Goal: Task Accomplishment & Management: Manage account settings

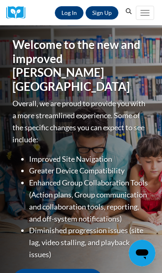
click at [71, 16] on link "Log In" at bounding box center [69, 12] width 29 height 13
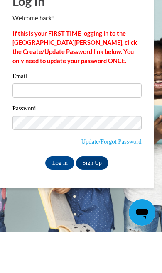
click at [63, 197] on input "Log In" at bounding box center [59, 203] width 29 height 13
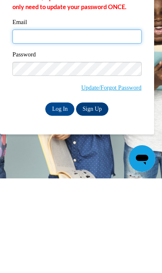
click at [70, 197] on input "Log In" at bounding box center [59, 203] width 29 height 13
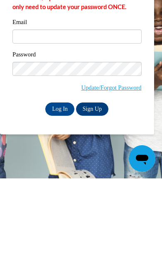
click at [64, 197] on input "Log In" at bounding box center [59, 203] width 29 height 13
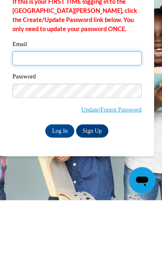
click at [28, 124] on input "Email" at bounding box center [76, 131] width 129 height 14
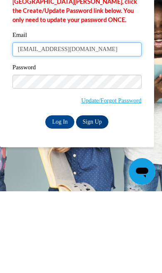
type input "mghill49@gmail.com"
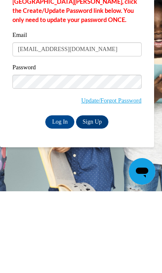
click at [68, 197] on input "Log In" at bounding box center [59, 203] width 29 height 13
click at [64, 209] on input "Log In" at bounding box center [59, 203] width 29 height 13
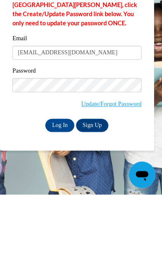
click at [60, 197] on input "Log In" at bounding box center [59, 203] width 29 height 13
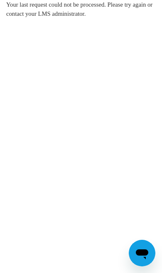
click at [67, 155] on body "Your last request could not be processed. Please try again or contact your LMS …" at bounding box center [81, 136] width 162 height 273
click at [60, 102] on body "Your last request could not be processed. Please try again or contact your LMS …" at bounding box center [81, 136] width 162 height 273
